Goal: Communication & Community: Answer question/provide support

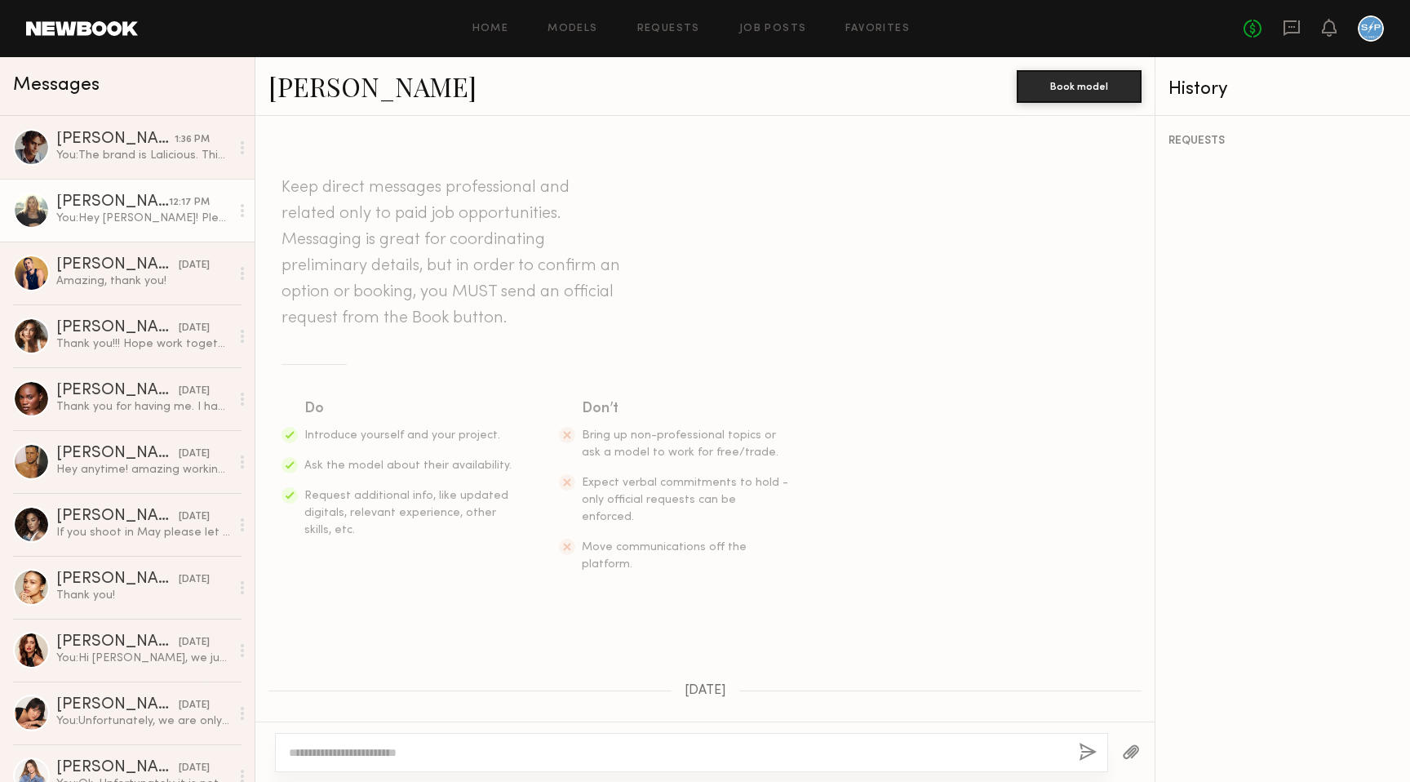
scroll to position [437, 0]
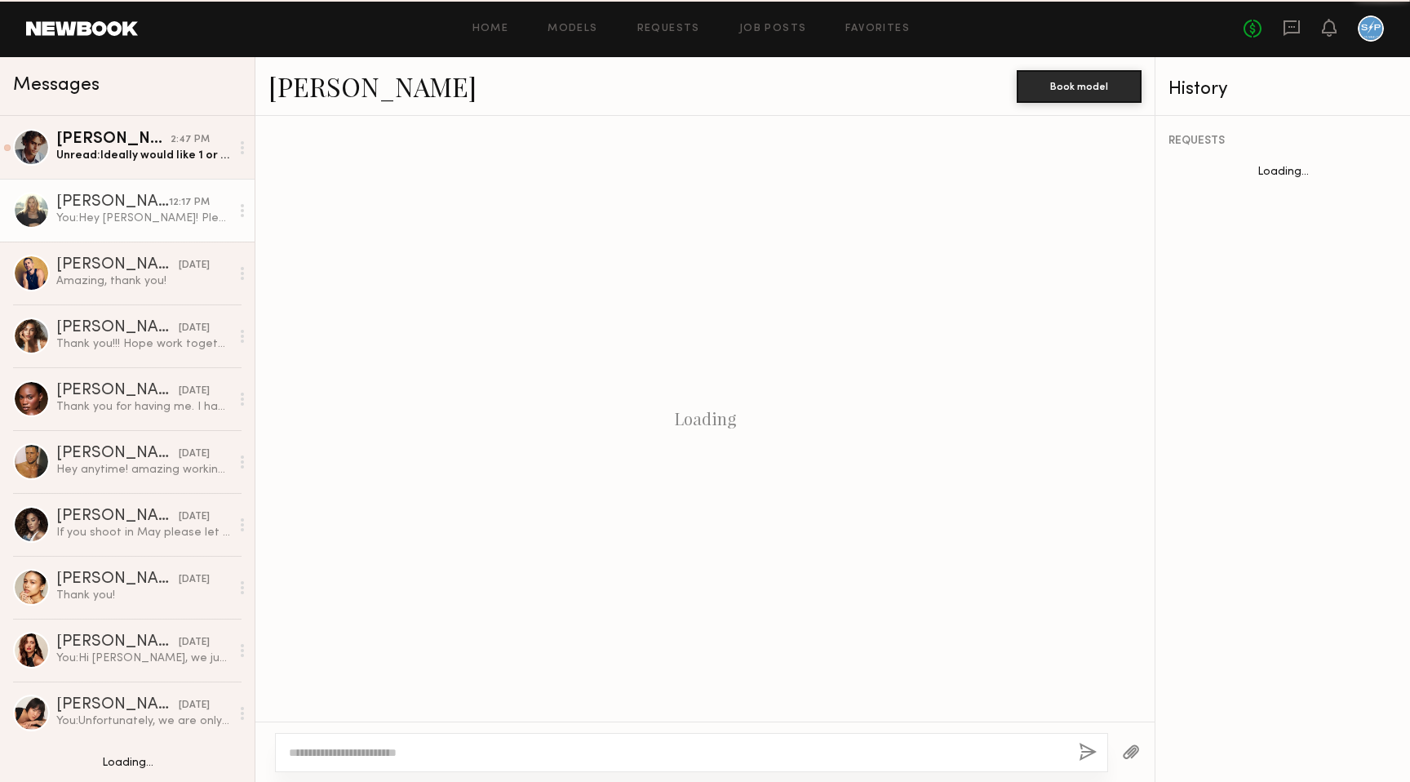
scroll to position [437, 0]
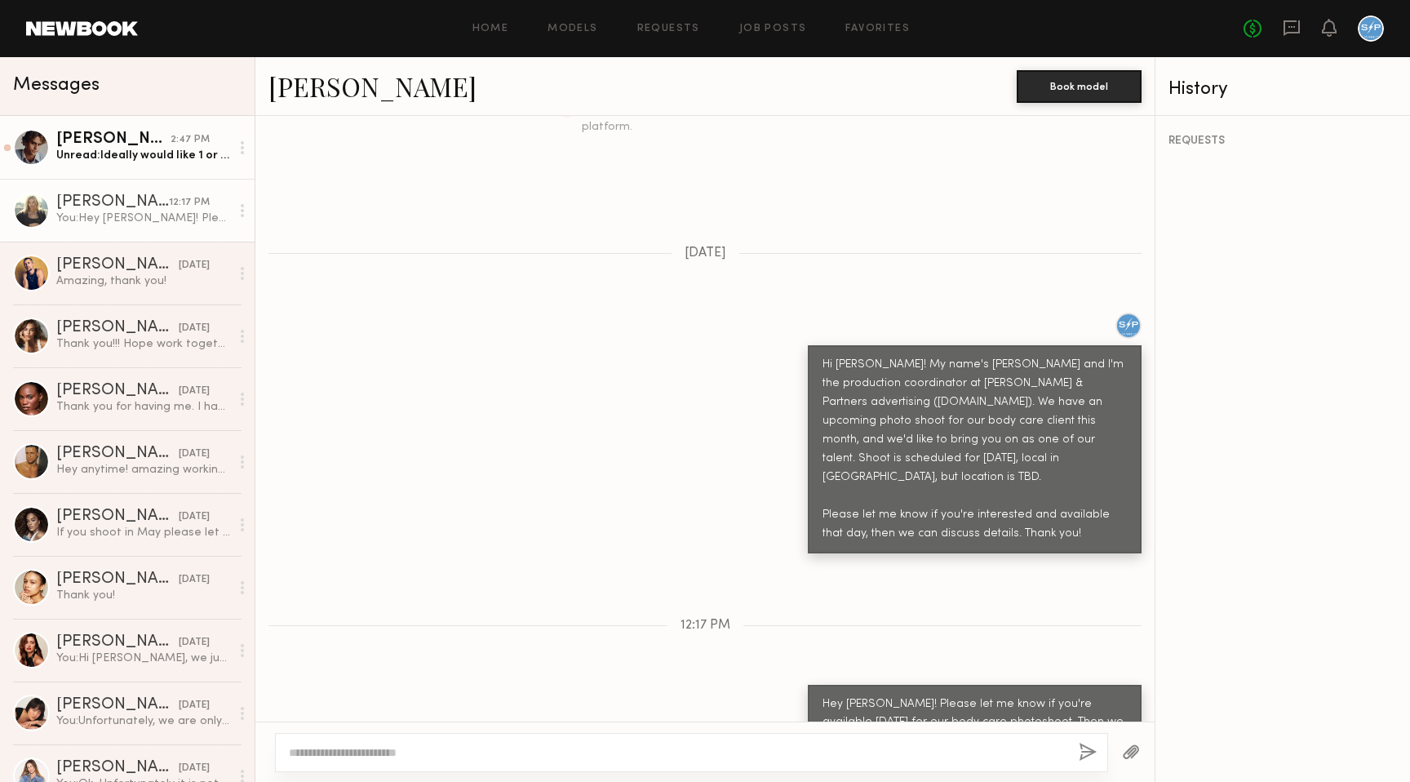
click at [132, 155] on div "Unread: Ideally would like 1 or two years usage. For rate my day rate is 2220. …" at bounding box center [143, 156] width 174 height 16
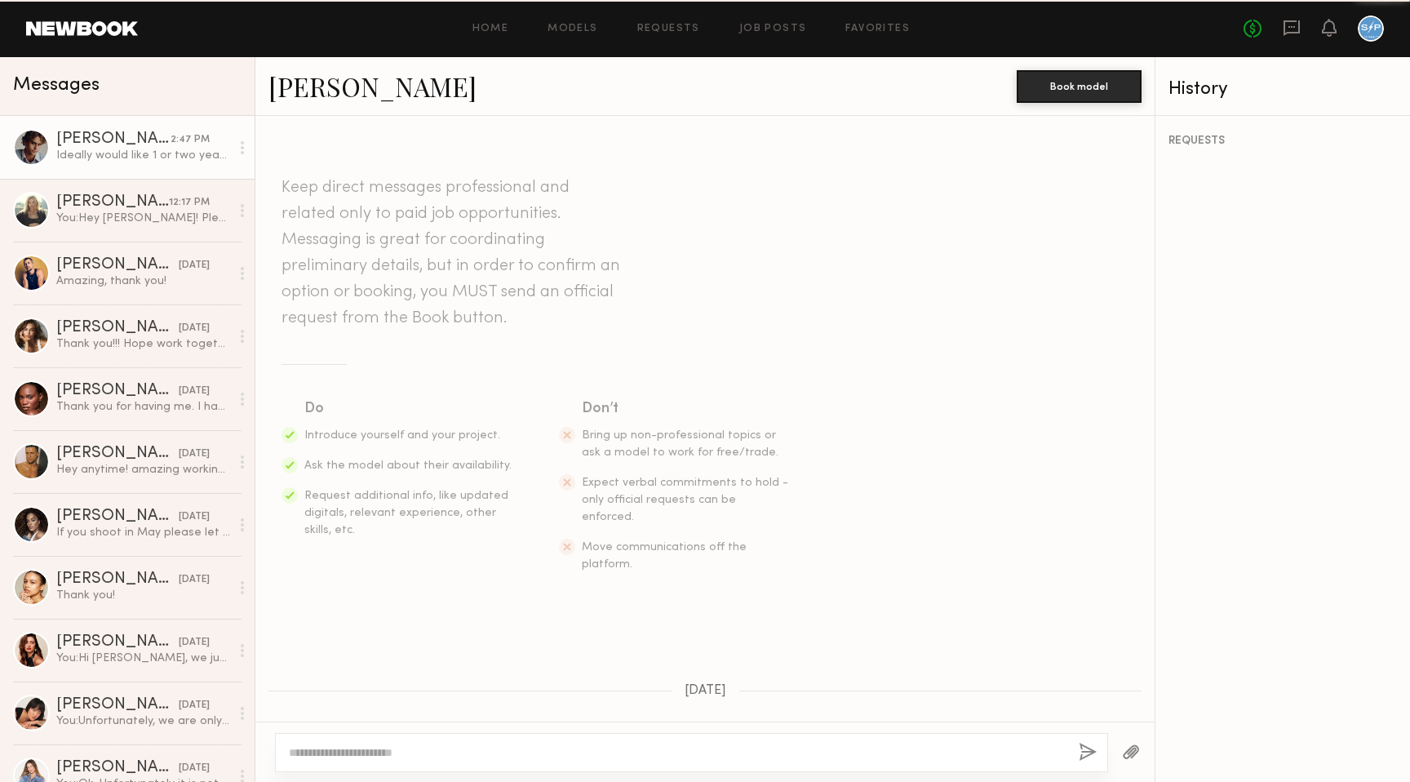
scroll to position [1307, 0]
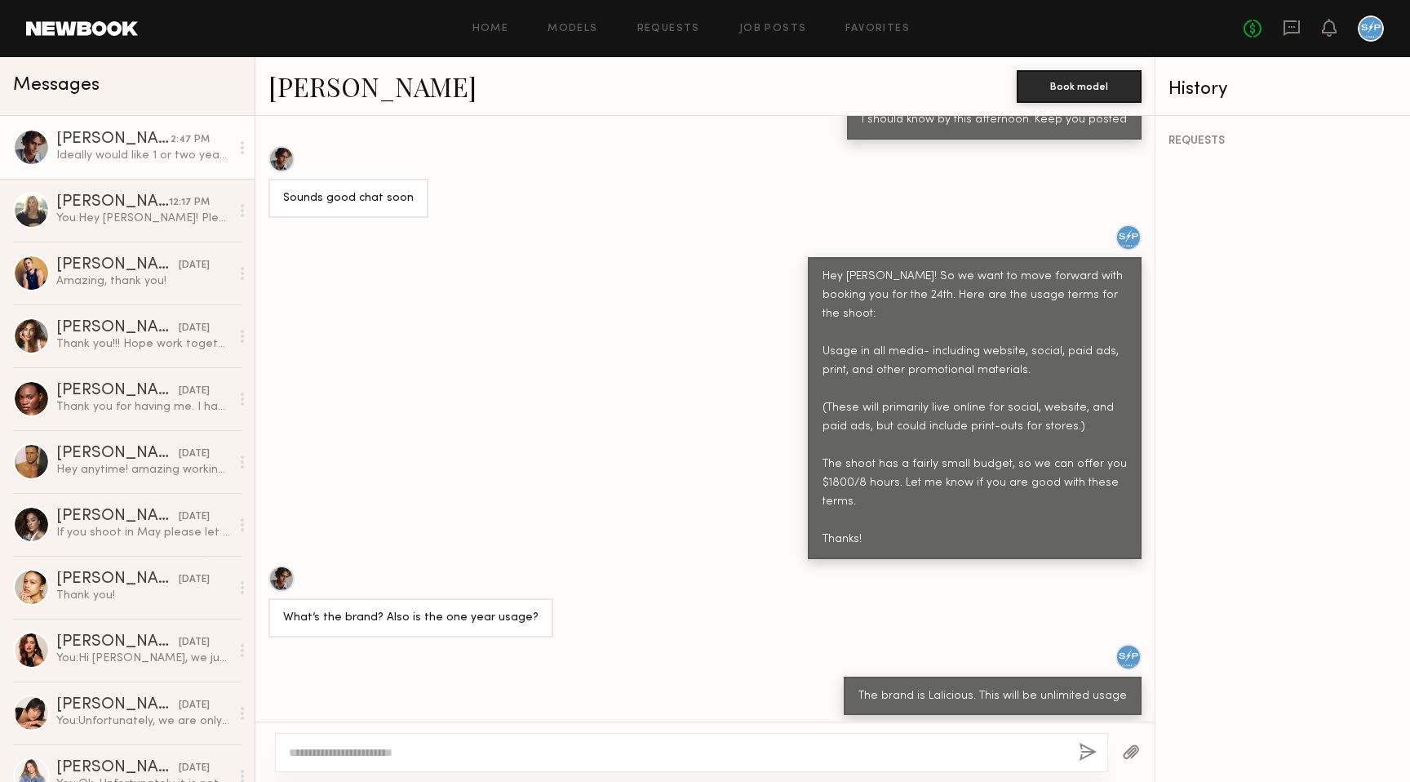
click at [592, 744] on textarea at bounding box center [677, 752] width 777 height 16
type textarea "**********"
click at [1085, 751] on button "button" at bounding box center [1088, 752] width 18 height 20
